Goal: Task Accomplishment & Management: Use online tool/utility

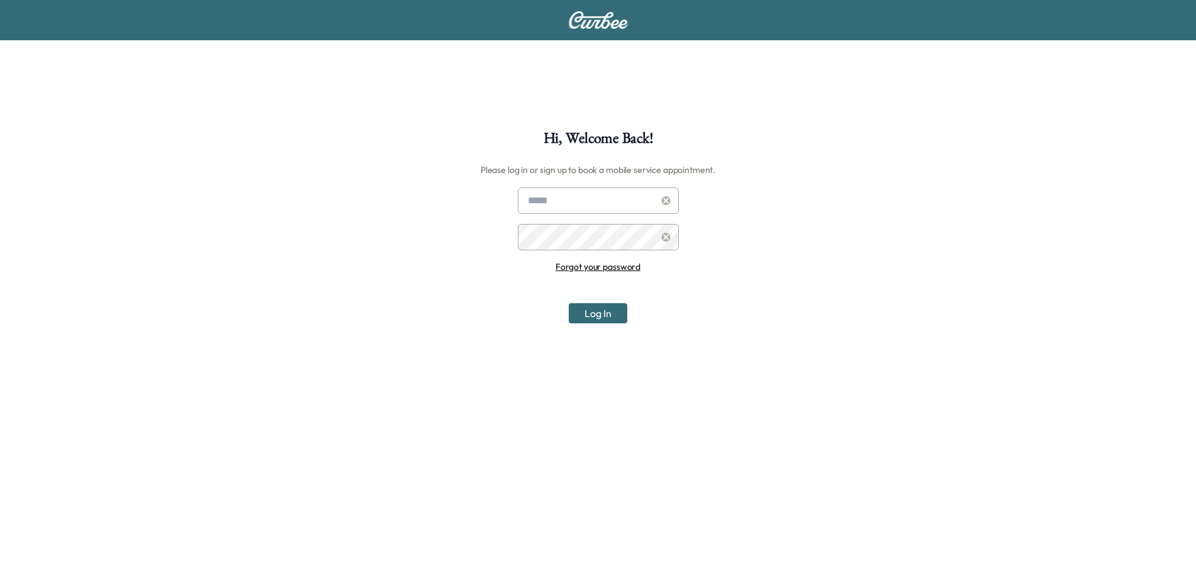
type input "**********"
click at [605, 312] on button "Log In" at bounding box center [598, 313] width 59 height 20
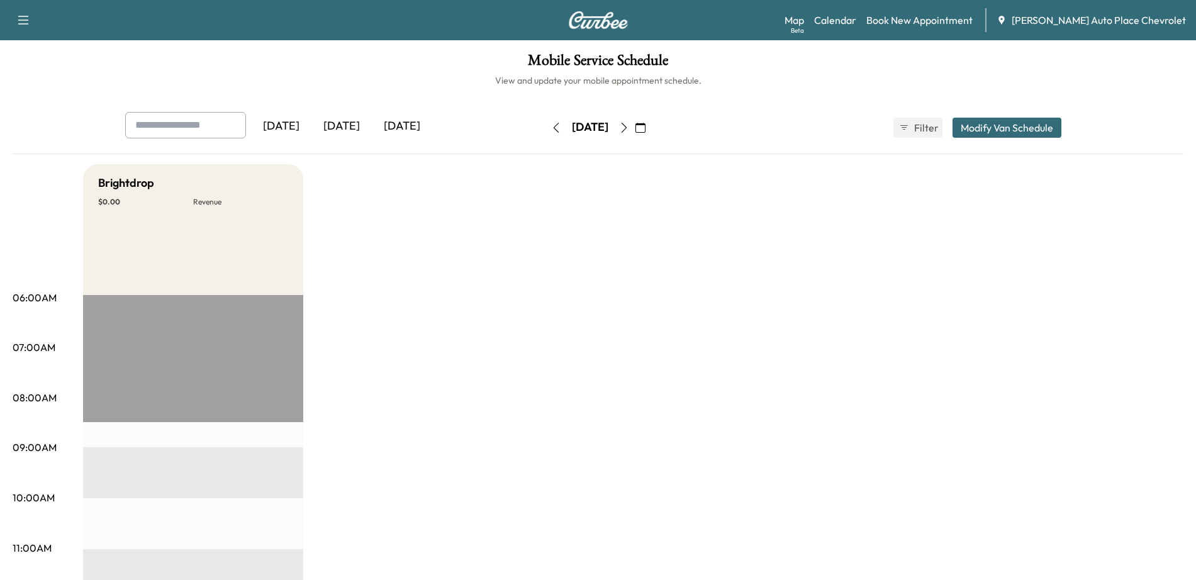
click at [629, 130] on icon "button" at bounding box center [624, 128] width 10 height 10
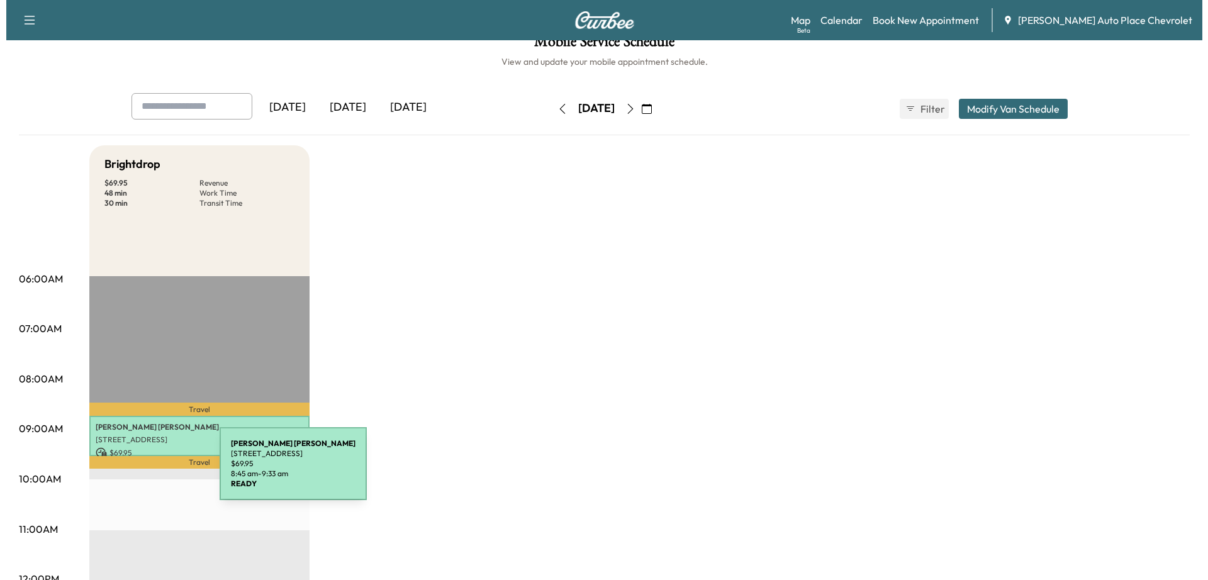
scroll to position [157, 0]
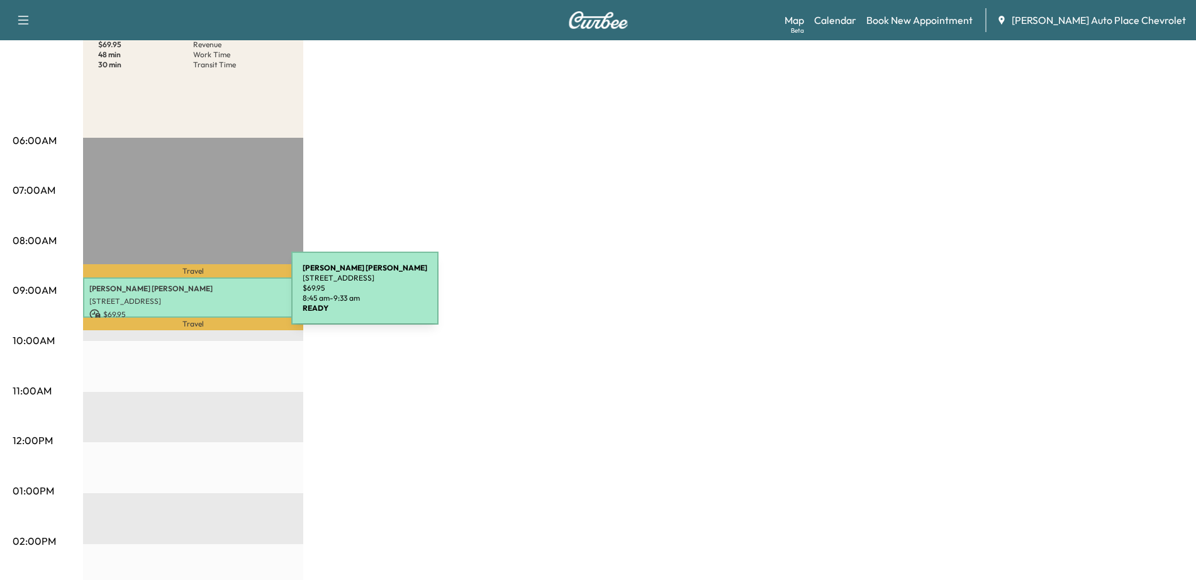
click at [197, 296] on p "[STREET_ADDRESS]" at bounding box center [193, 301] width 208 height 10
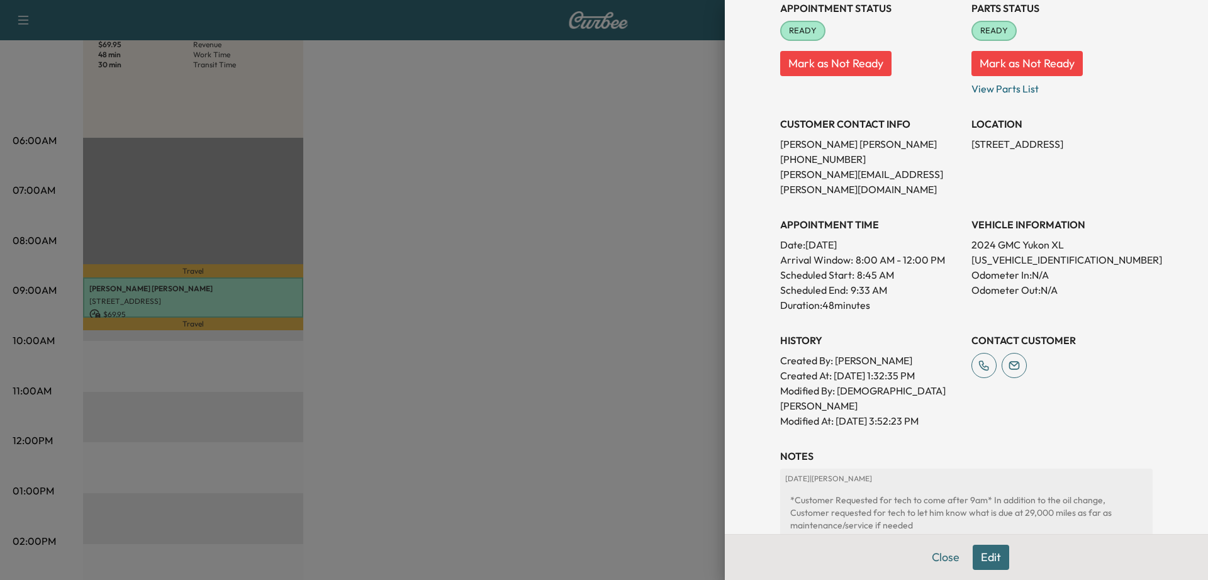
click at [558, 220] on div at bounding box center [604, 290] width 1208 height 580
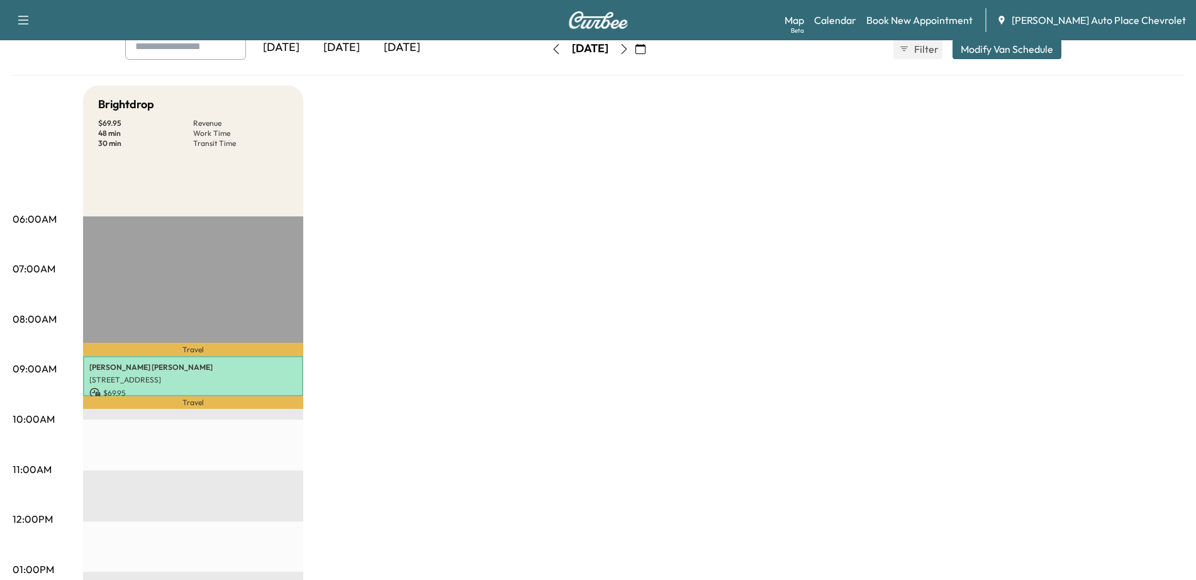
scroll to position [0, 0]
